Goal: Task Accomplishment & Management: Complete application form

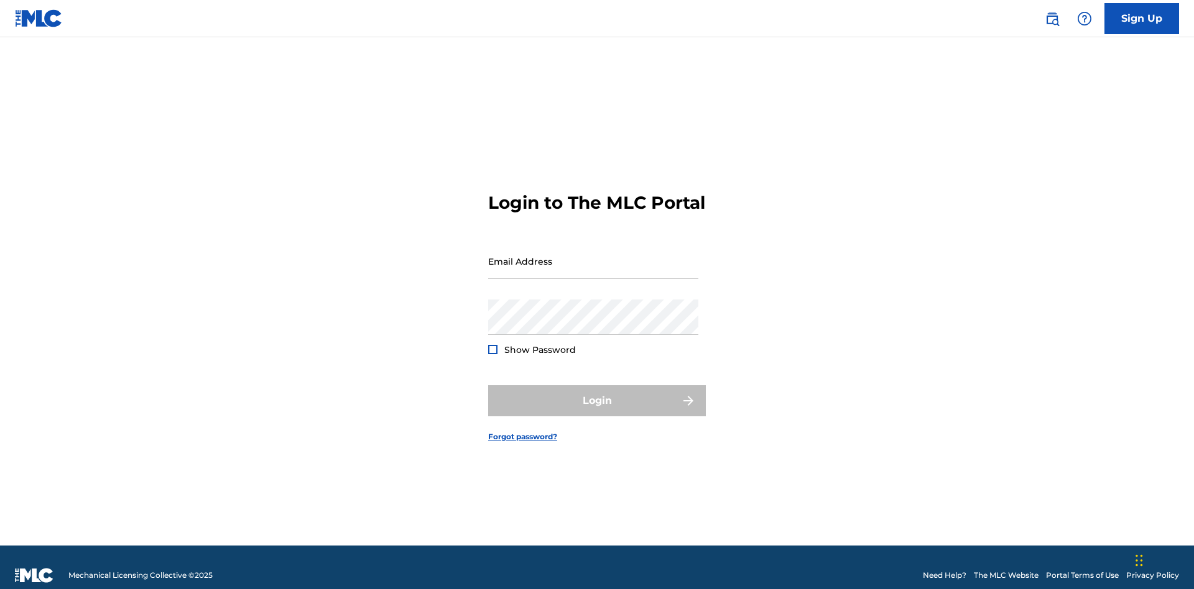
scroll to position [16, 0]
click at [1142, 18] on link "Sign Up" at bounding box center [1141, 18] width 75 height 31
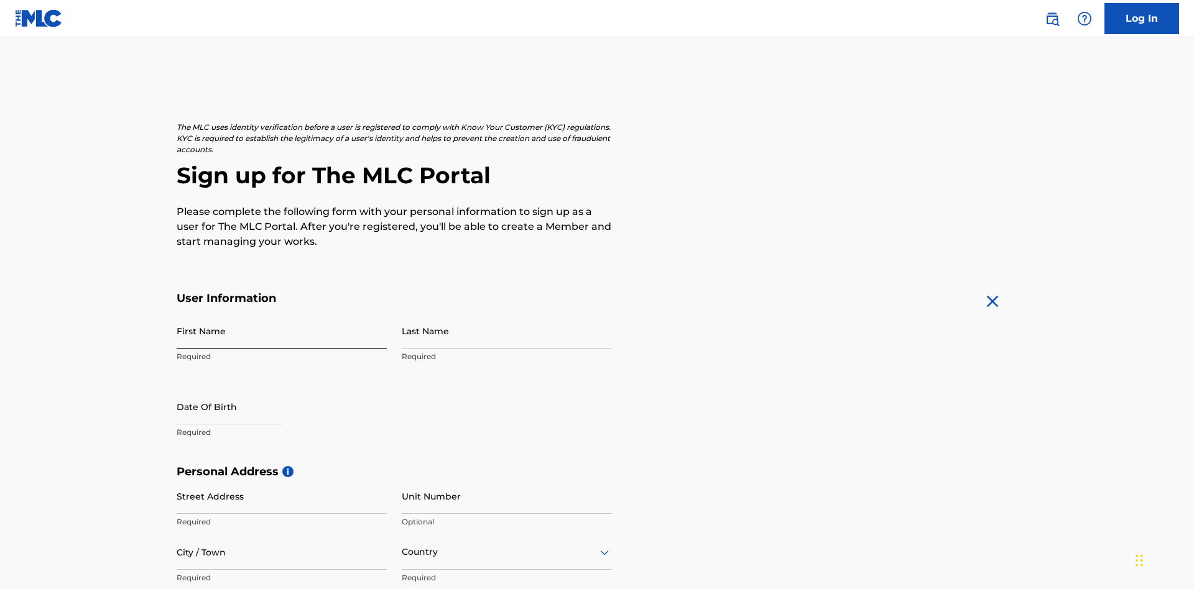
click at [282, 313] on input "First Name" at bounding box center [282, 330] width 210 height 35
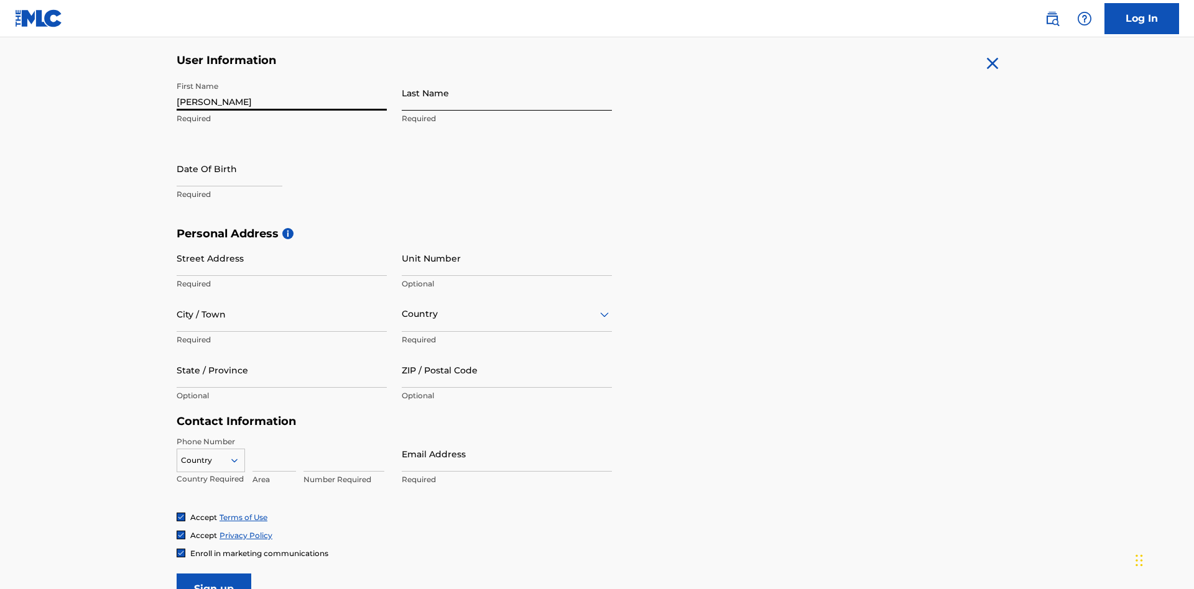
type input "[PERSON_NAME]"
click at [507, 93] on input "Last Name" at bounding box center [507, 92] width 210 height 35
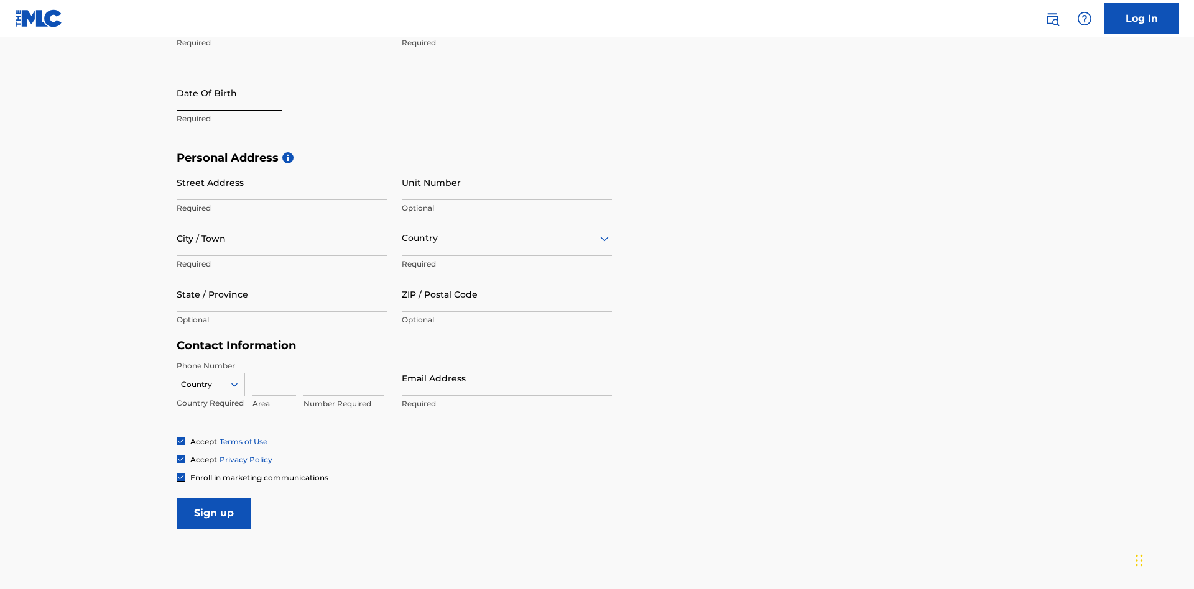
type input "Ribble"
click at [239, 94] on input "text" at bounding box center [230, 92] width 106 height 35
select select "8"
select select "2025"
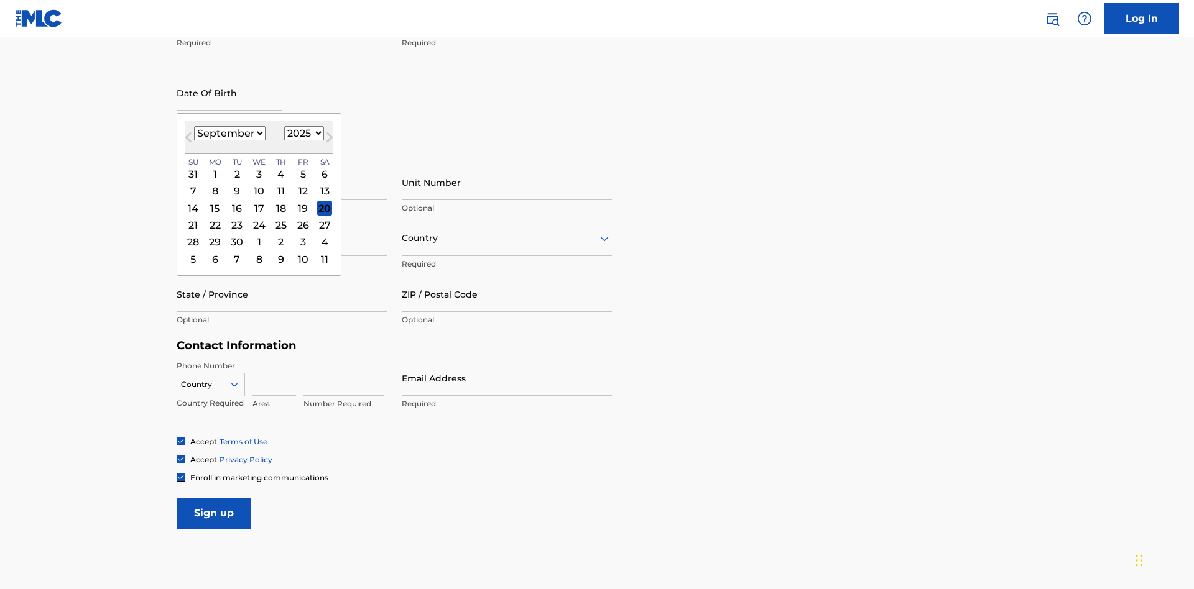
click at [229, 133] on select "January February March April May June July August September October November De…" at bounding box center [230, 133] width 72 height 14
select select "0"
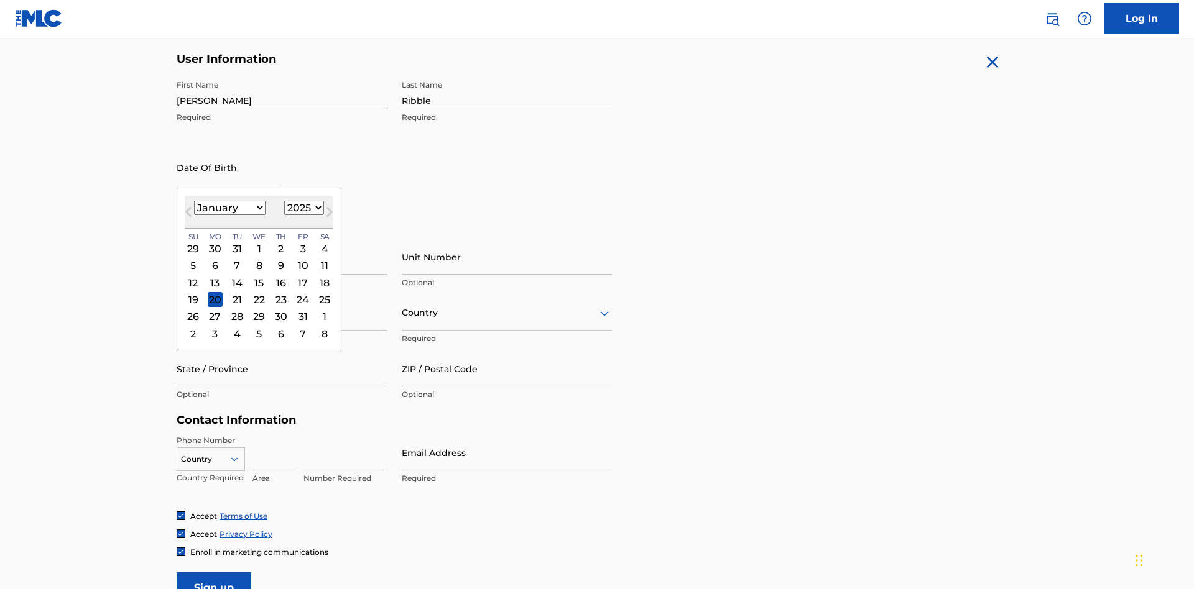
click at [302, 208] on select "1900 1901 1902 1903 1904 1905 1906 1907 1908 1909 1910 1911 1912 1913 1914 1915…" at bounding box center [304, 208] width 40 height 14
select select "1985"
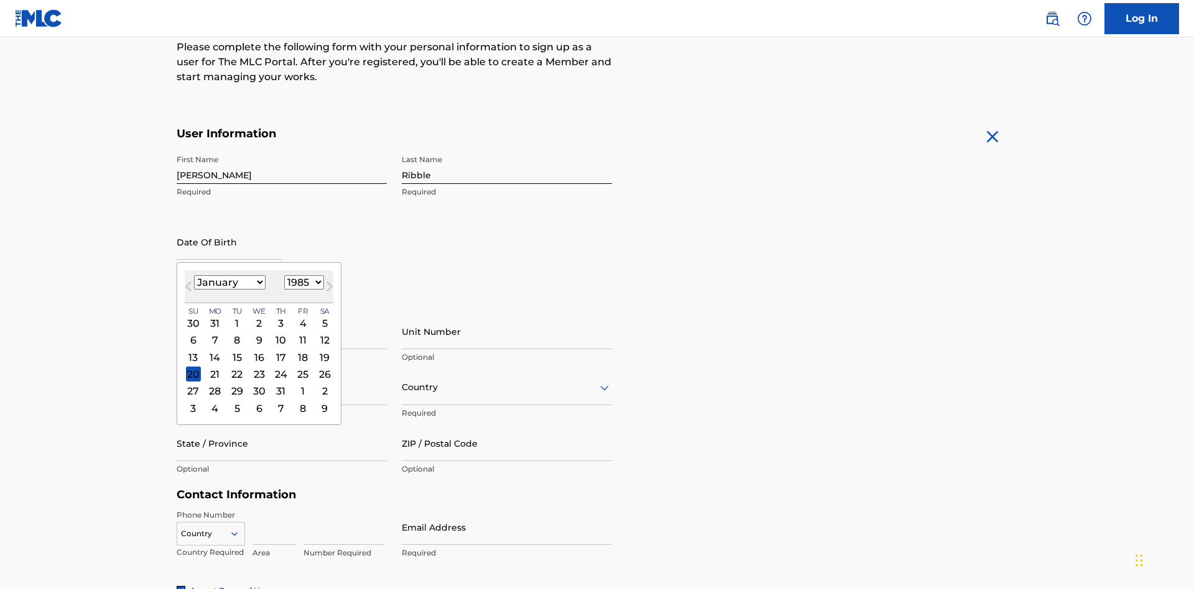
click at [302, 282] on select "1900 1901 1902 1903 1904 1905 1906 1907 1908 1909 1910 1911 1912 1913 1914 1915…" at bounding box center [304, 282] width 40 height 14
click at [236, 333] on div "8" at bounding box center [236, 340] width 15 height 15
type input "January 8 1985"
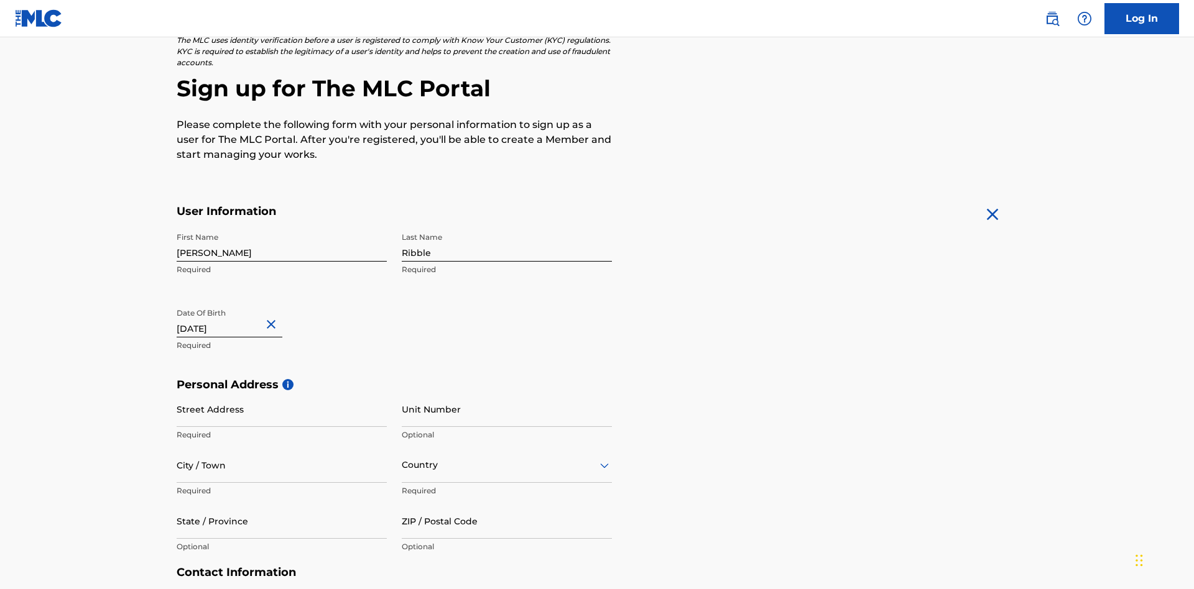
scroll to position [383, 0]
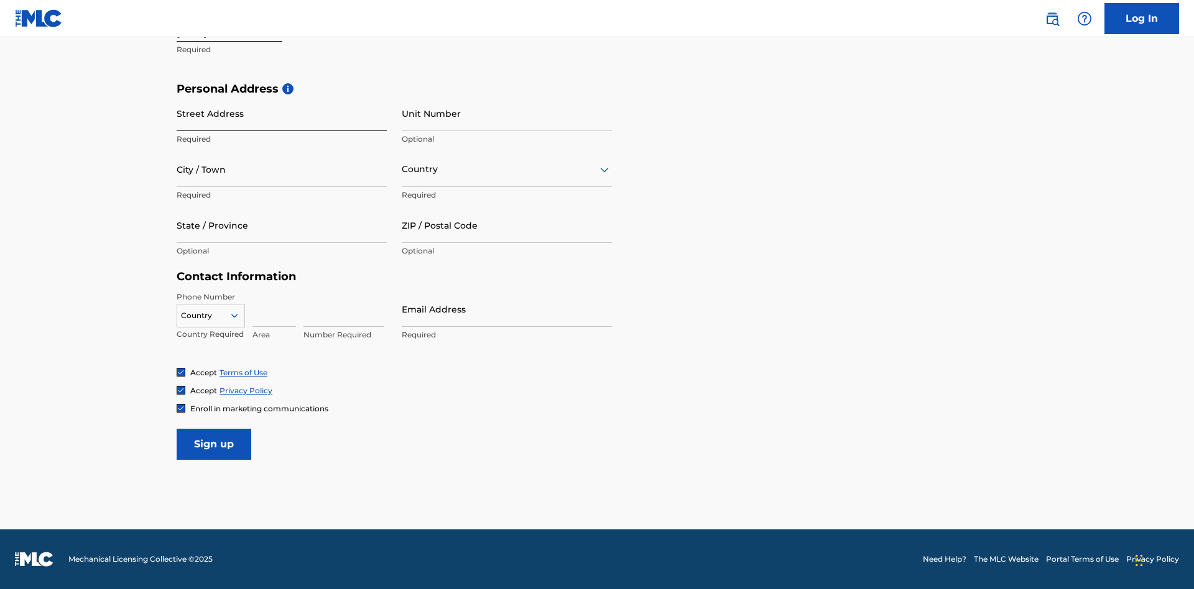
click at [282, 113] on input "Street Address" at bounding box center [282, 113] width 210 height 35
type input "9909 Elks Run Rd"
click at [282, 169] on input "City / Town" at bounding box center [282, 169] width 210 height 35
type input "Roseville"
click at [402, 169] on input "text" at bounding box center [403, 169] width 2 height 13
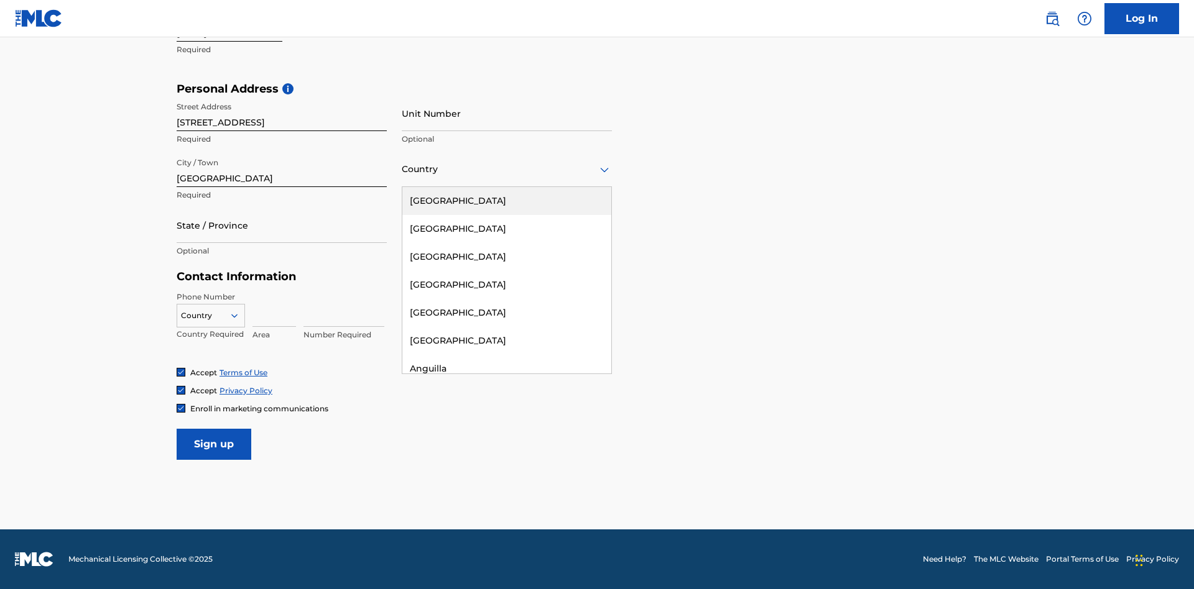
click at [507, 201] on div "United States" at bounding box center [506, 201] width 209 height 28
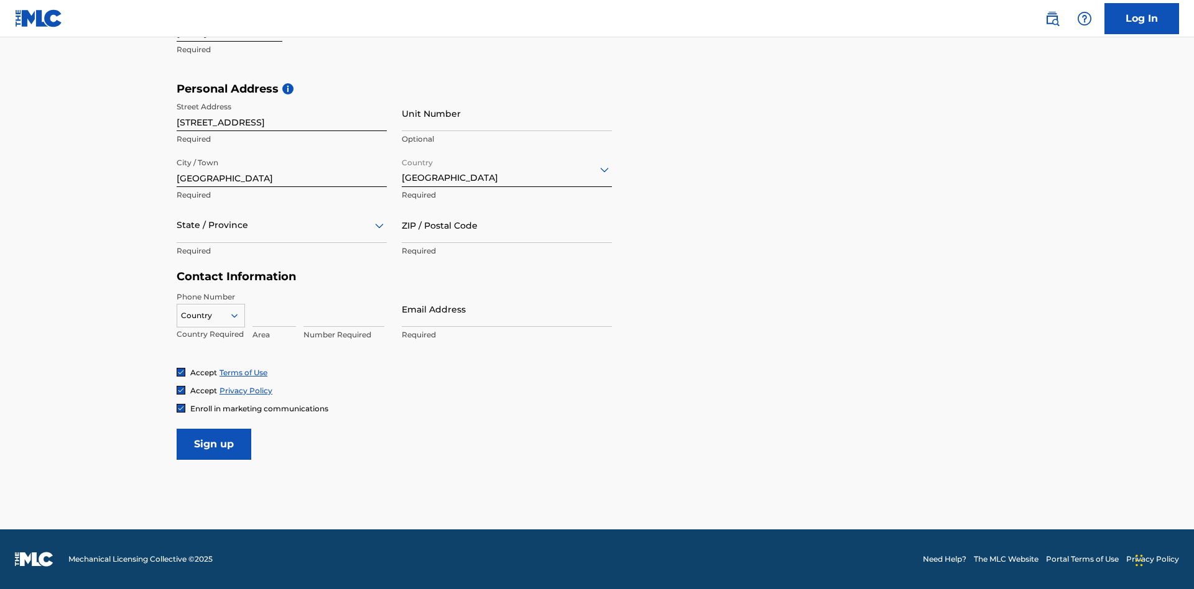
click at [282, 225] on div at bounding box center [282, 226] width 210 height 16
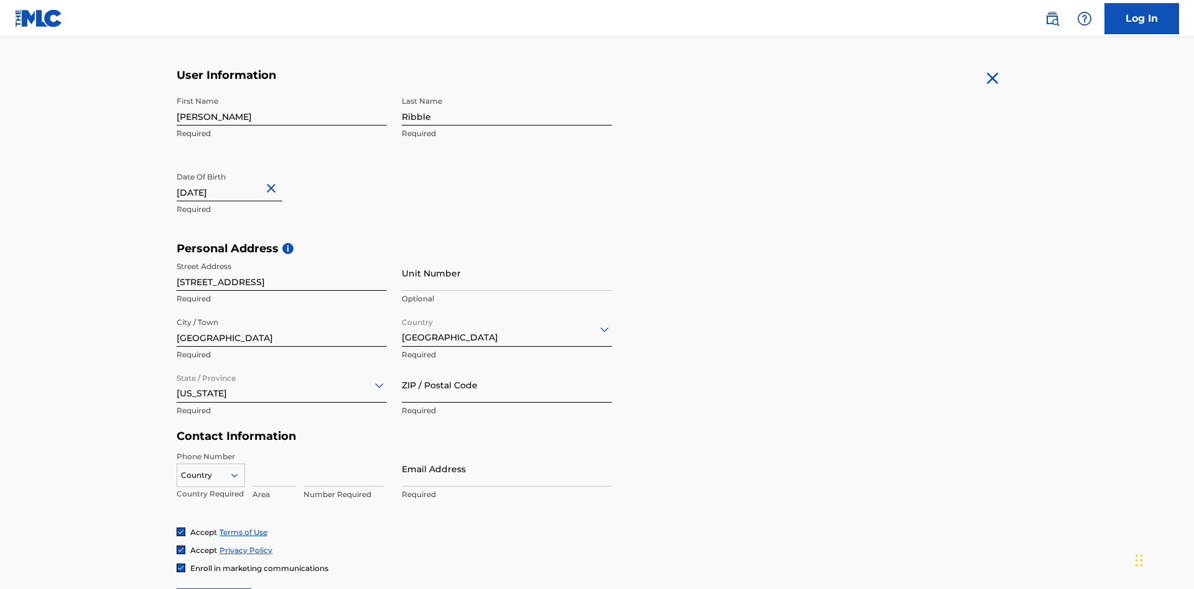
click at [507, 367] on input "ZIP / Postal Code" at bounding box center [507, 384] width 210 height 35
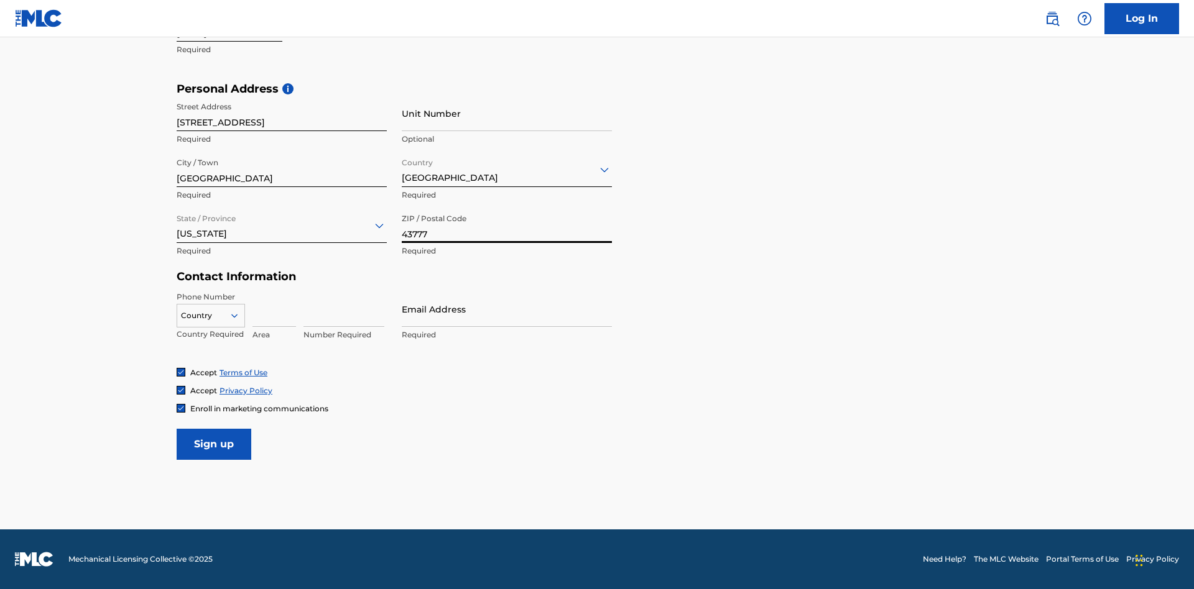
type input "43777"
click at [239, 315] on icon at bounding box center [234, 315] width 11 height 11
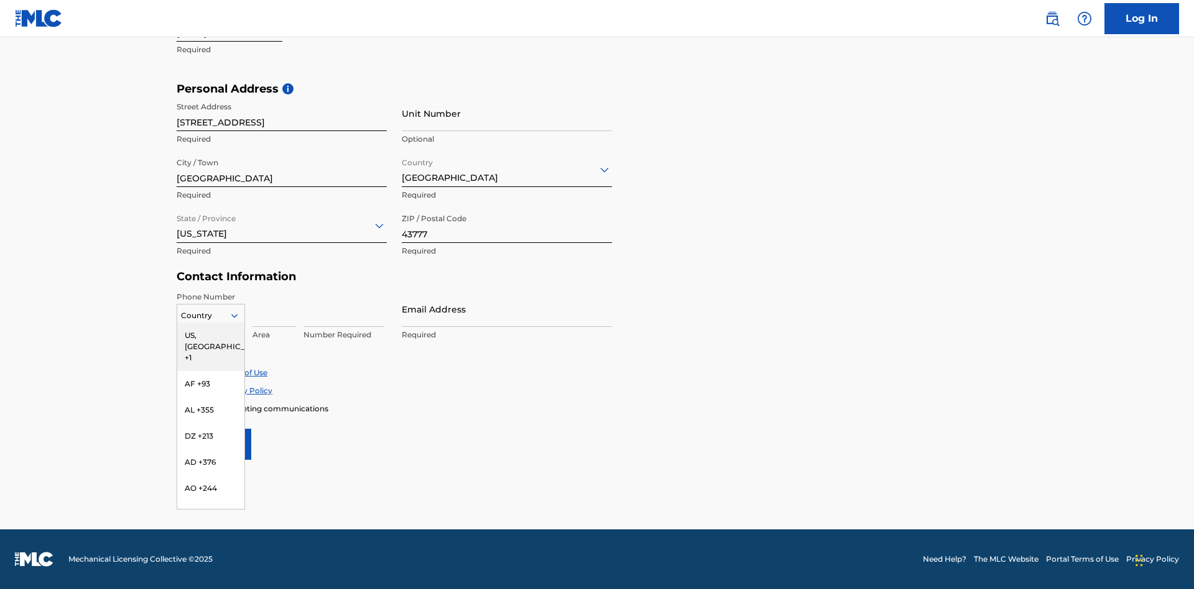
click at [211, 335] on div "US, CA +1" at bounding box center [210, 347] width 67 height 49
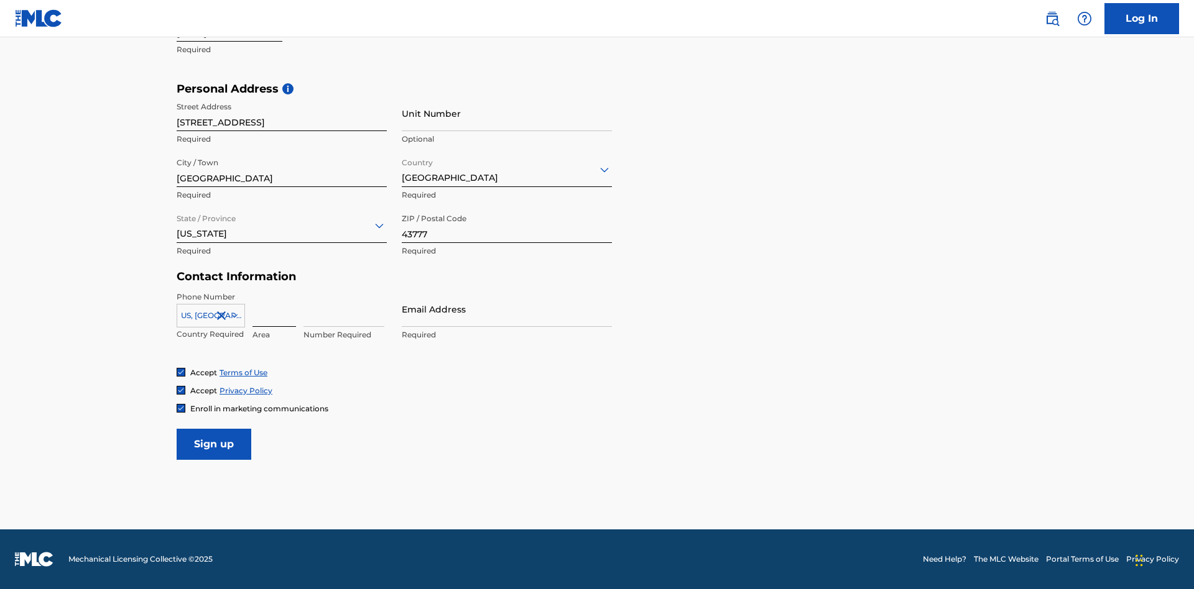
click at [274, 309] on input at bounding box center [274, 309] width 44 height 35
type input "740"
click at [344, 309] on input at bounding box center [343, 309] width 81 height 35
type input "8086351"
click at [507, 309] on input "Email Address" at bounding box center [507, 309] width 210 height 35
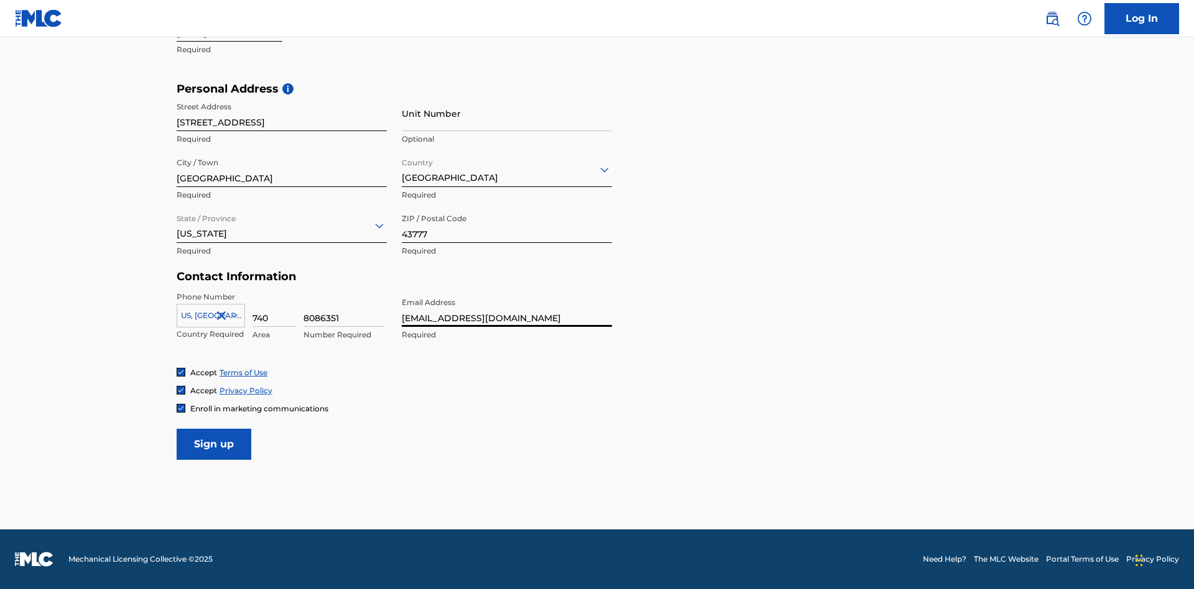
scroll to position [0, 43]
type input "[EMAIL_ADDRESS][DOMAIN_NAME]"
click at [214, 444] on input "Sign up" at bounding box center [214, 444] width 75 height 31
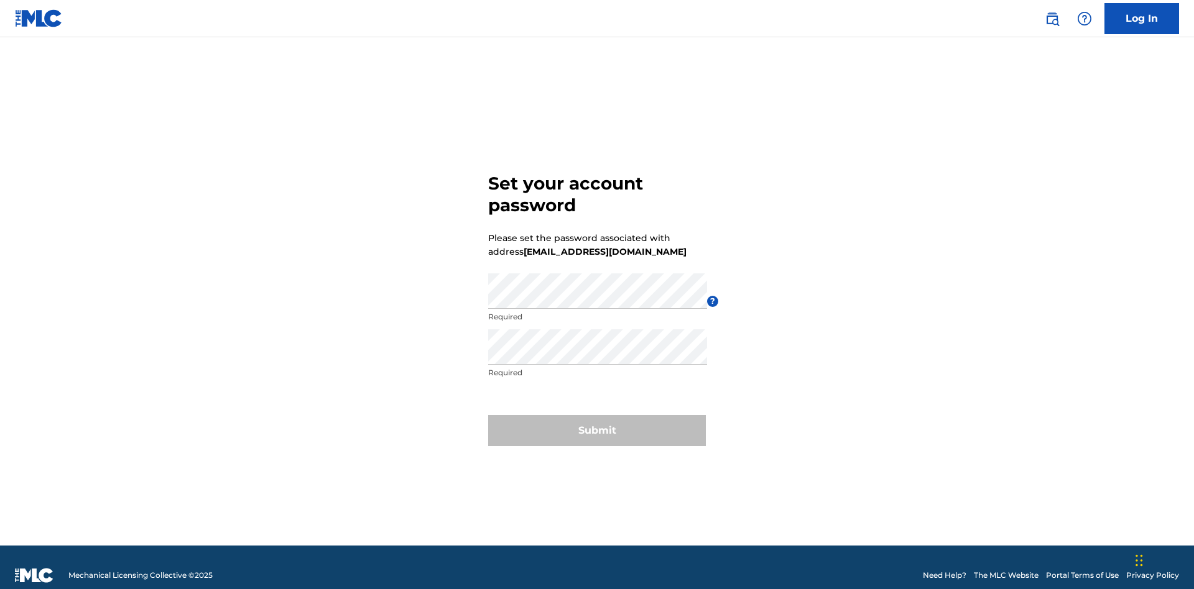
scroll to position [16, 0]
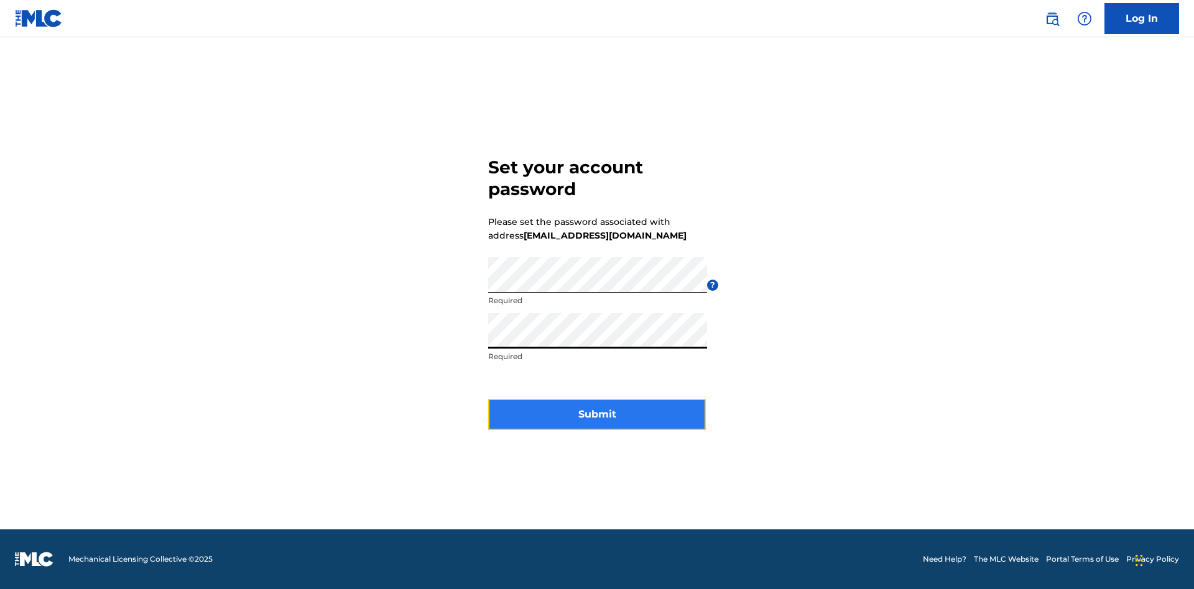
click at [597, 422] on button "Submit" at bounding box center [597, 414] width 218 height 31
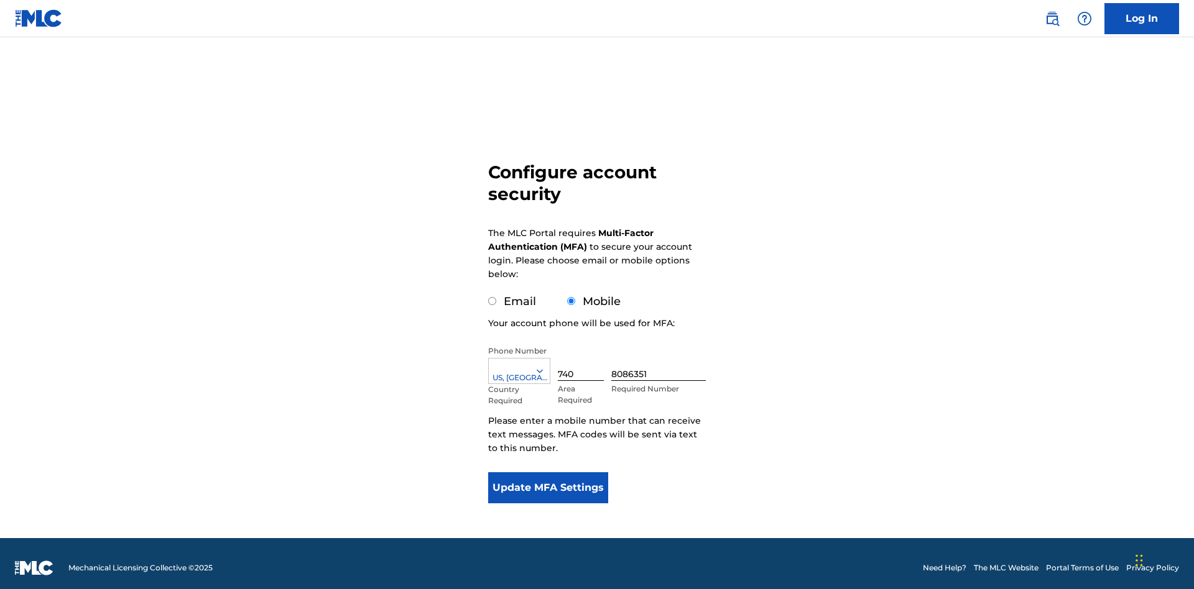
scroll to position [12, 0]
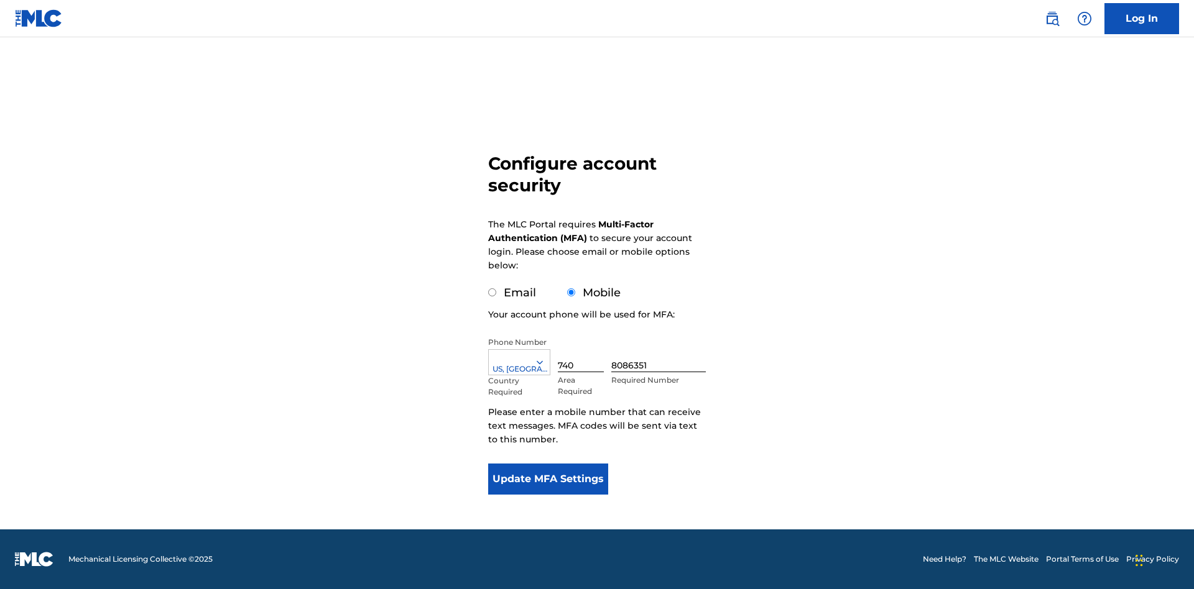
click at [492, 293] on input "Email" at bounding box center [492, 293] width 8 height 8
radio input "true"
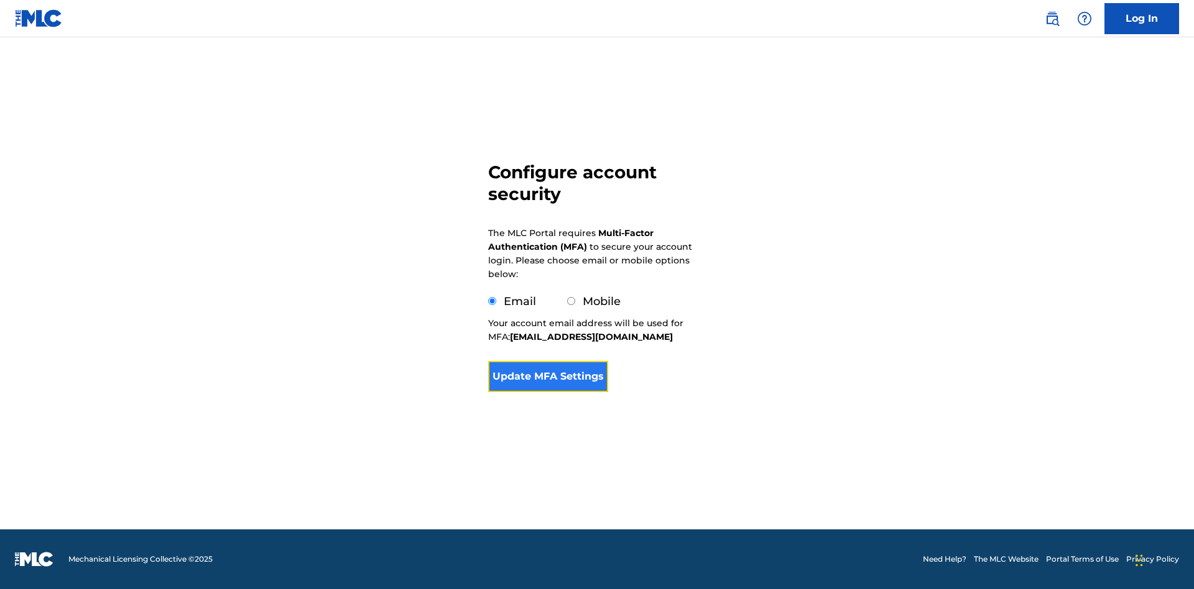
click at [548, 392] on button "Update MFA Settings" at bounding box center [548, 376] width 120 height 31
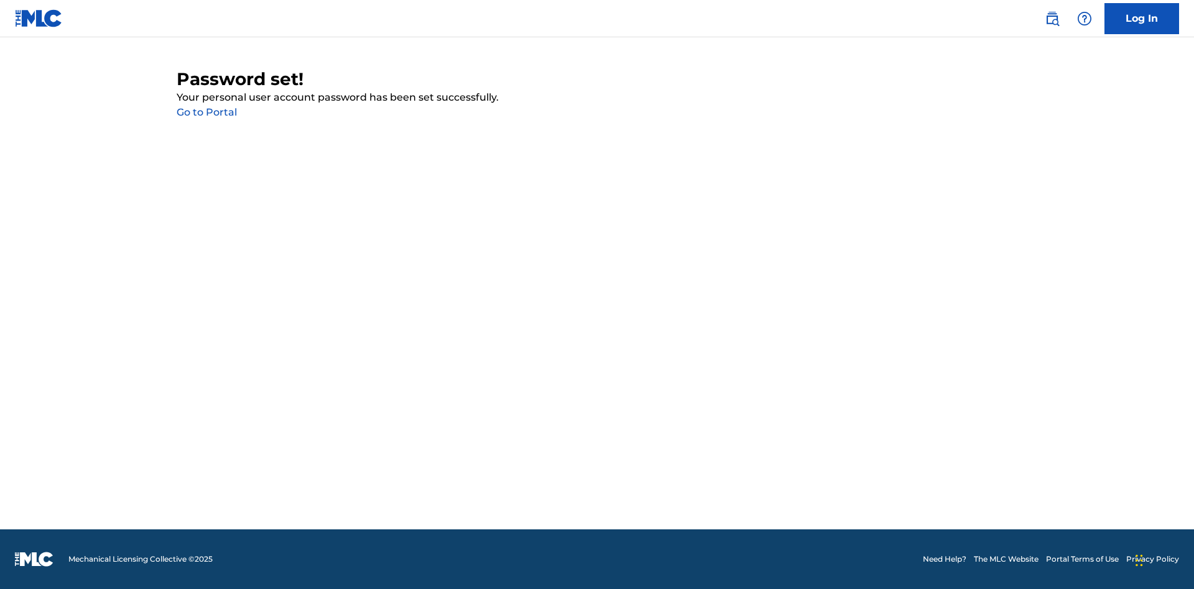
click at [206, 113] on link "Go to Portal" at bounding box center [207, 112] width 60 height 12
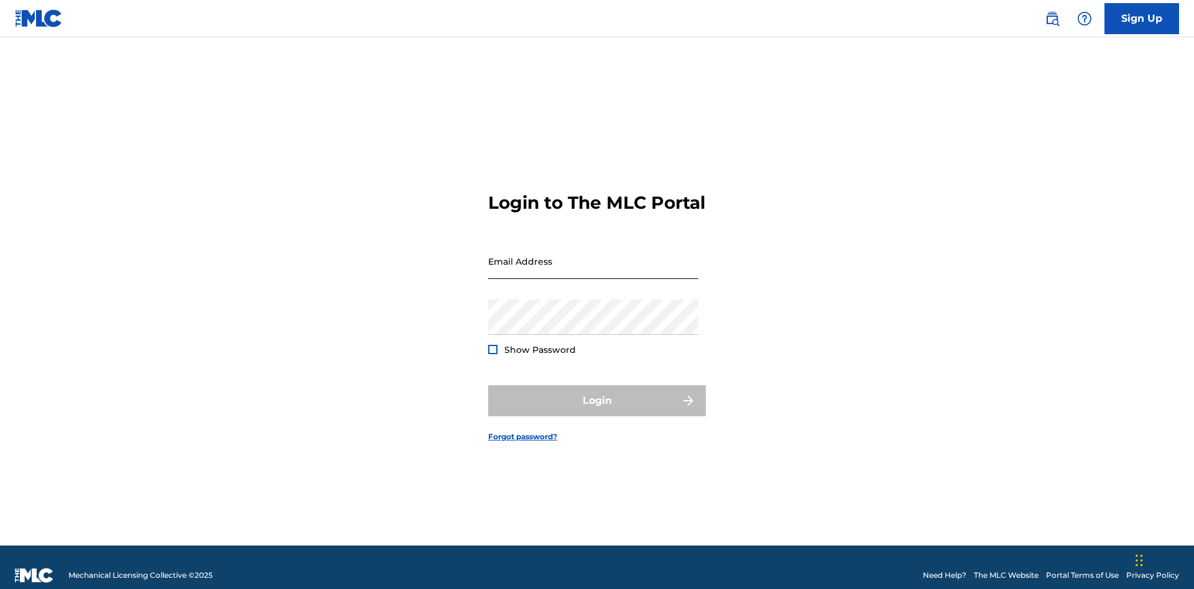
click at [593, 256] on input "Email Address" at bounding box center [593, 261] width 210 height 35
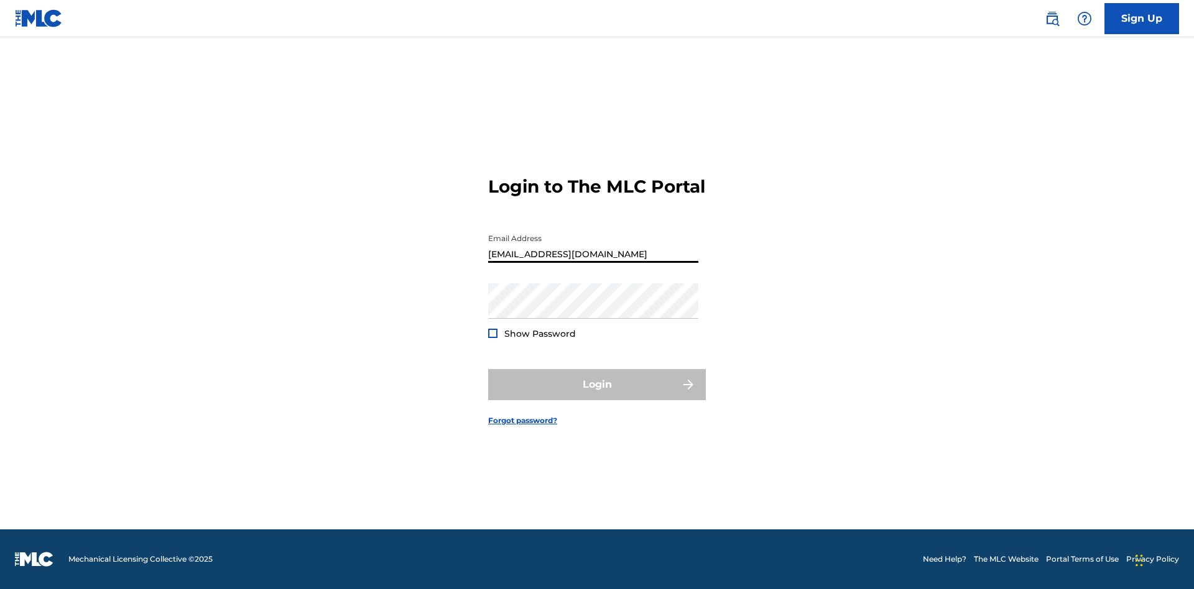
scroll to position [0, 43]
type input "[EMAIL_ADDRESS][DOMAIN_NAME]"
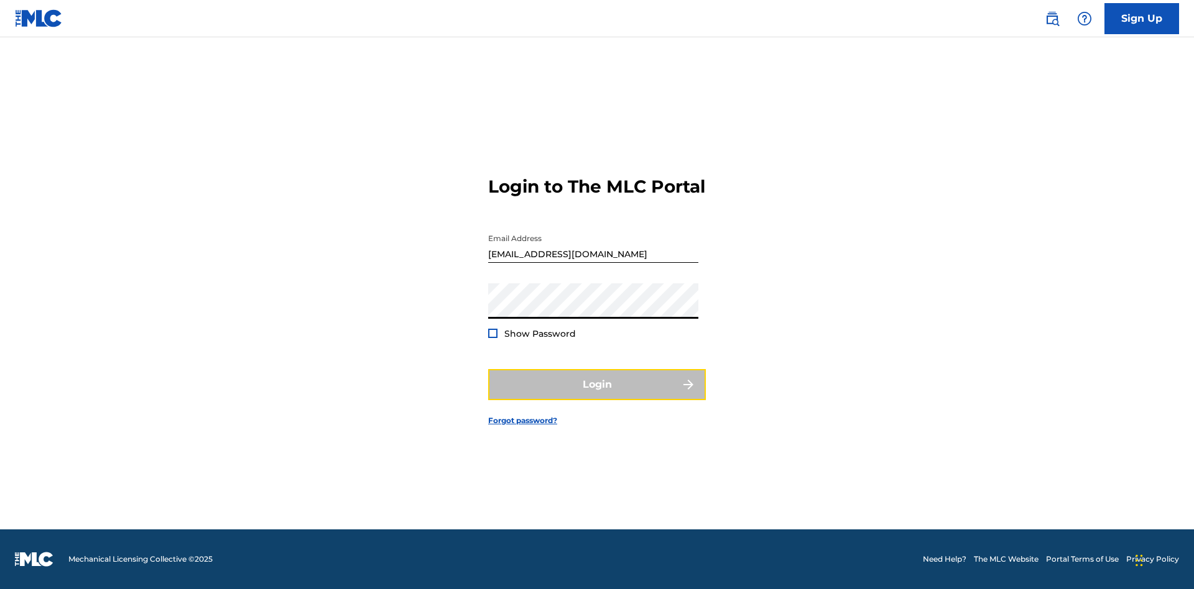
click at [597, 395] on button "Login" at bounding box center [597, 384] width 218 height 31
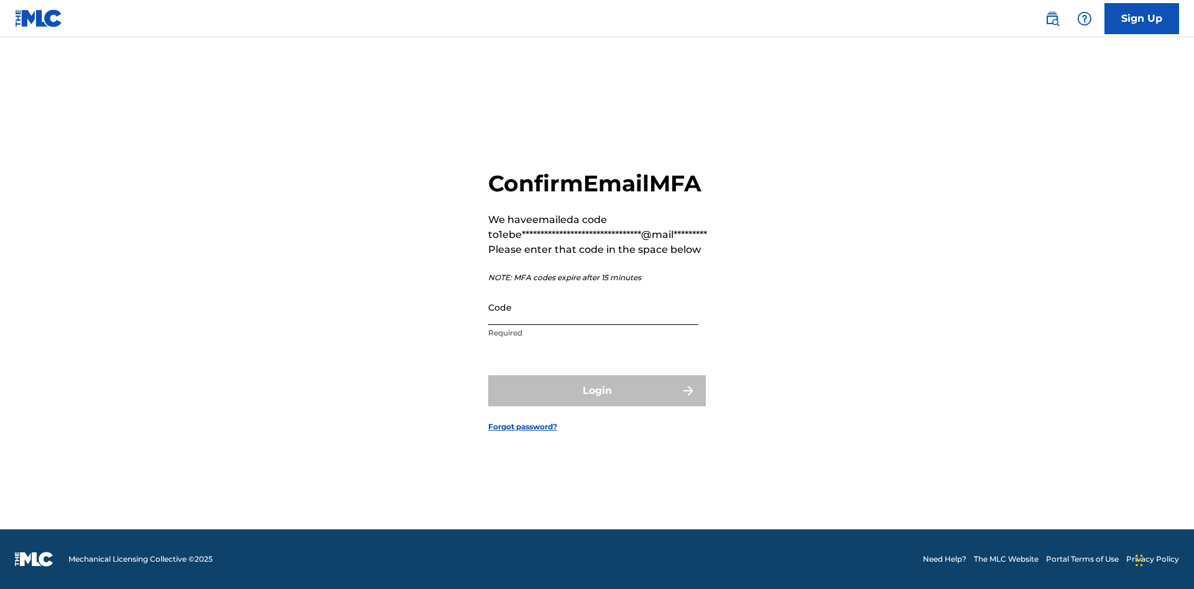
click at [593, 307] on input "Code" at bounding box center [593, 307] width 210 height 35
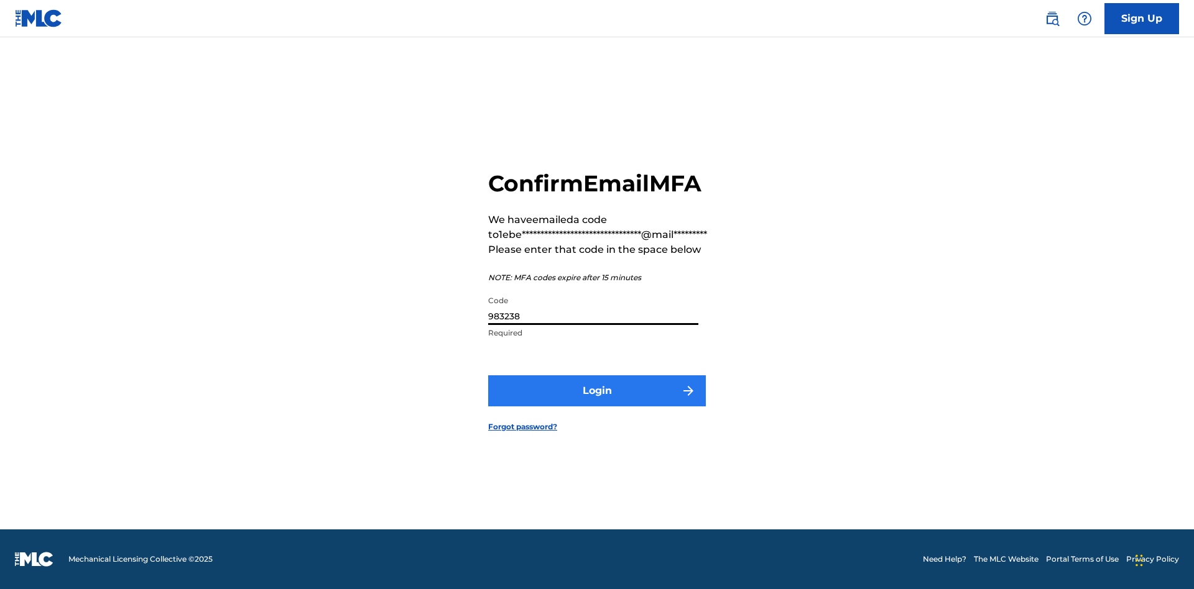
type input "983238"
click at [597, 390] on button "Login" at bounding box center [597, 391] width 218 height 31
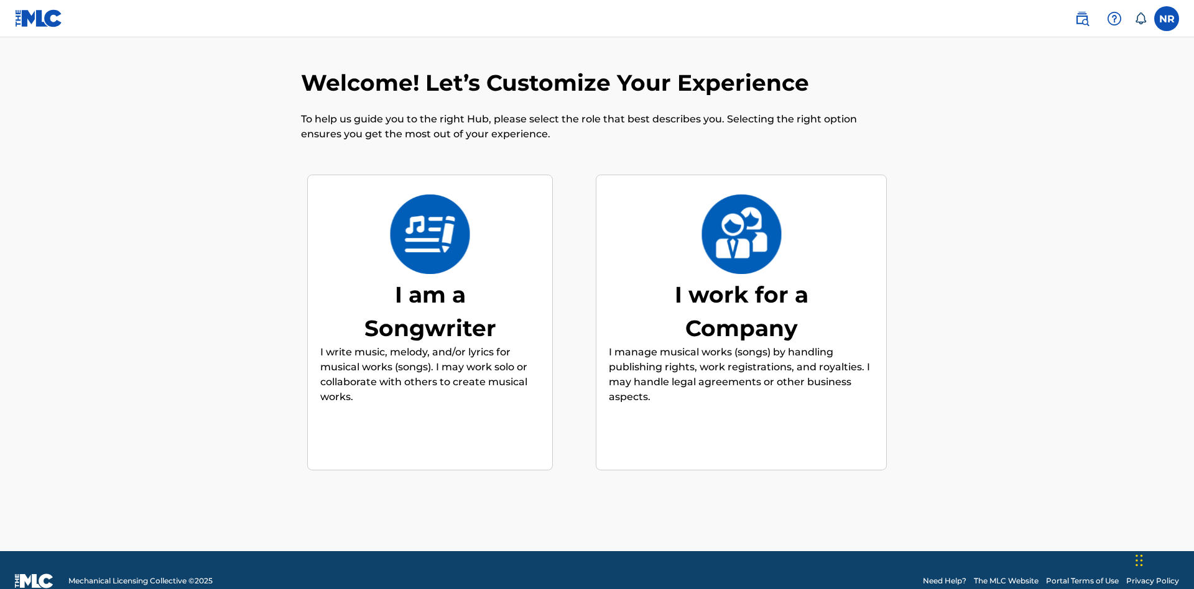
click at [430, 289] on div "I am a Songwriter" at bounding box center [430, 311] width 187 height 67
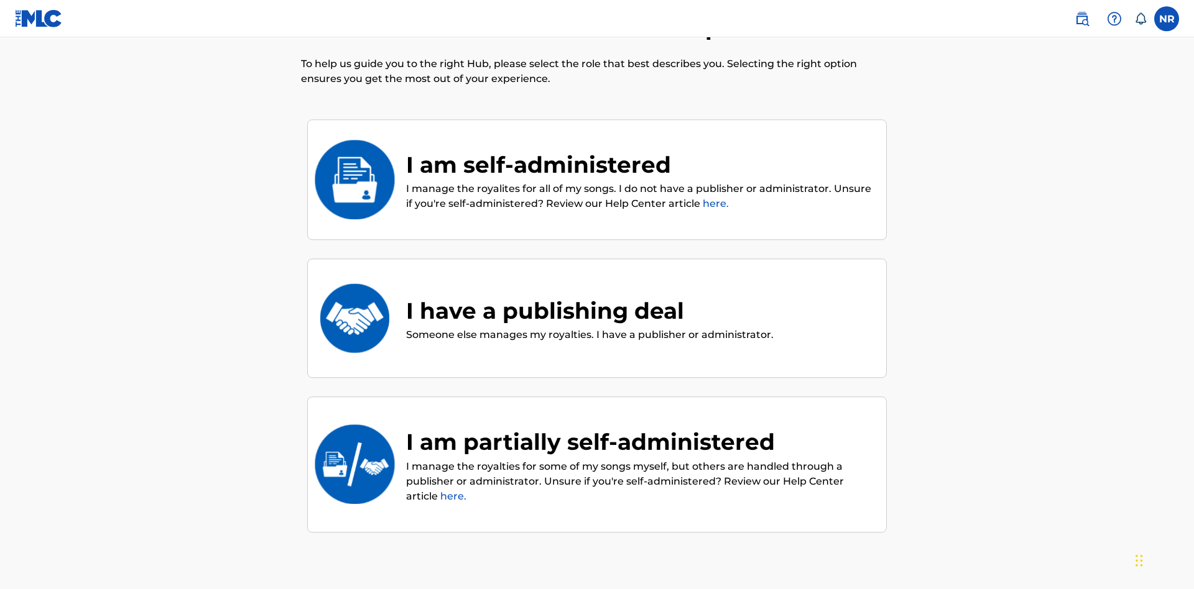
scroll to position [56, 0]
